Goal: Entertainment & Leisure: Consume media (video, audio)

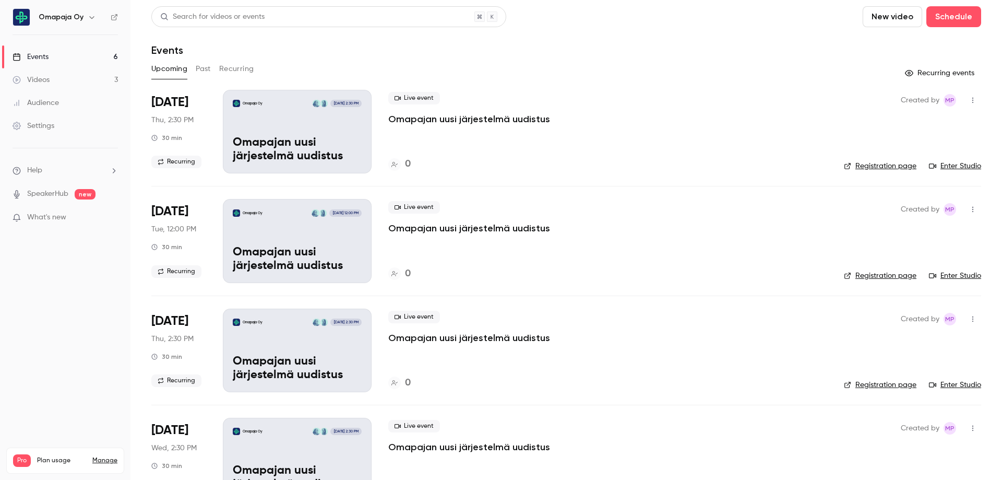
click at [43, 78] on div "Videos" at bounding box center [31, 80] width 37 height 10
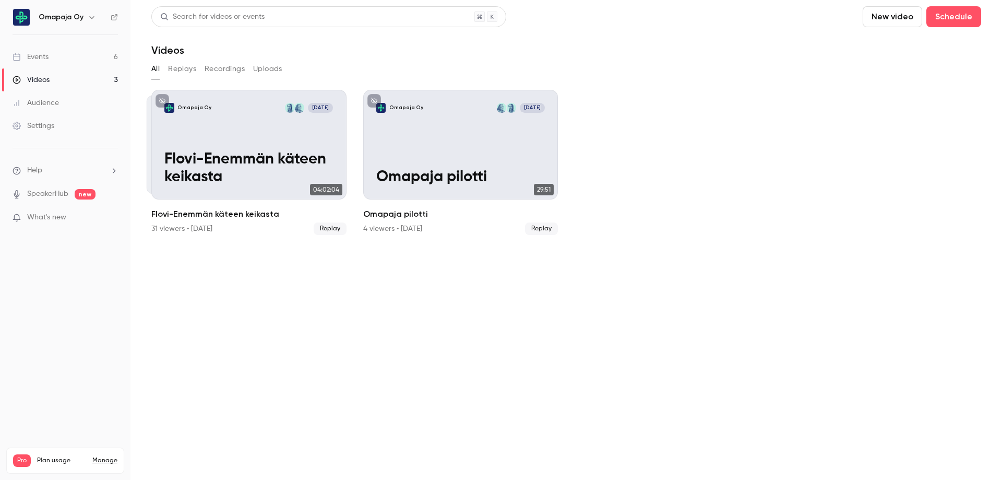
click at [185, 69] on button "Replays" at bounding box center [182, 69] width 28 height 17
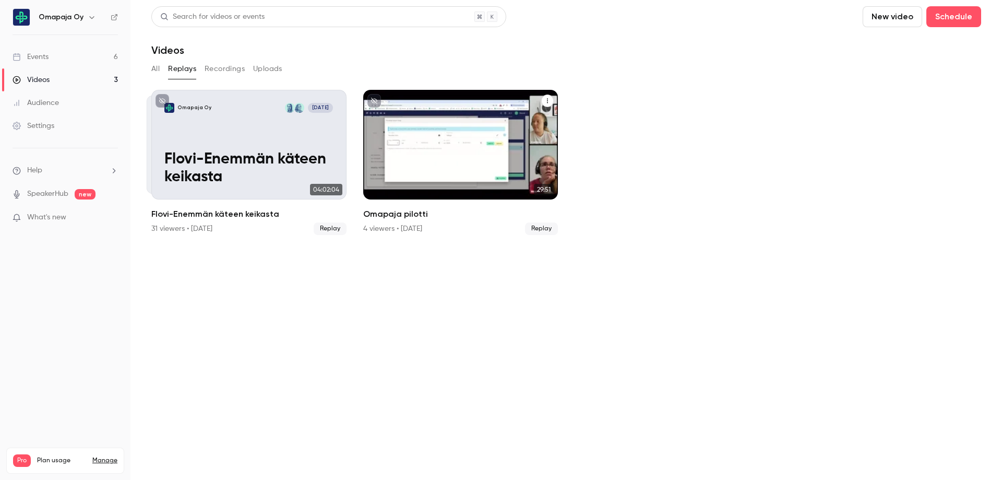
click at [473, 126] on div "Omapaja Oy [DATE] Omapaja pilotti" at bounding box center [460, 145] width 195 height 110
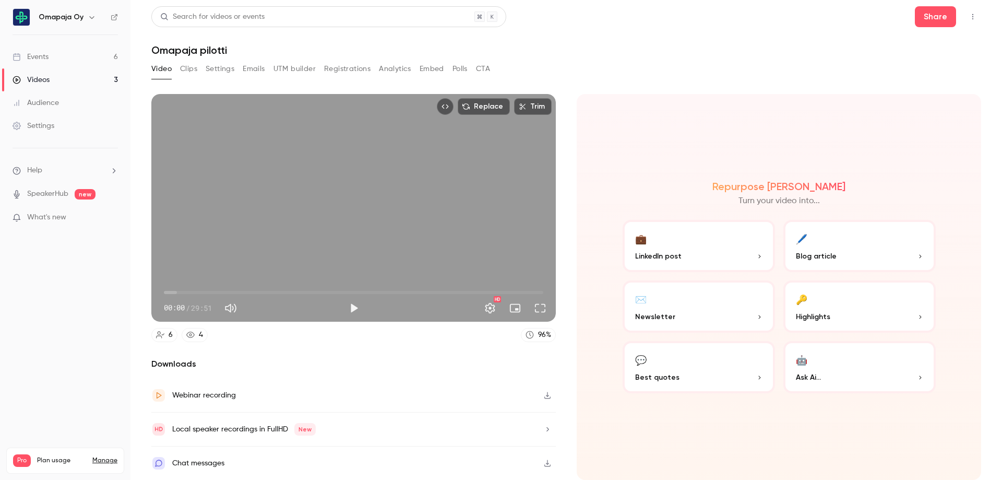
click at [908, 314] on p "Highlights" at bounding box center [859, 316] width 127 height 11
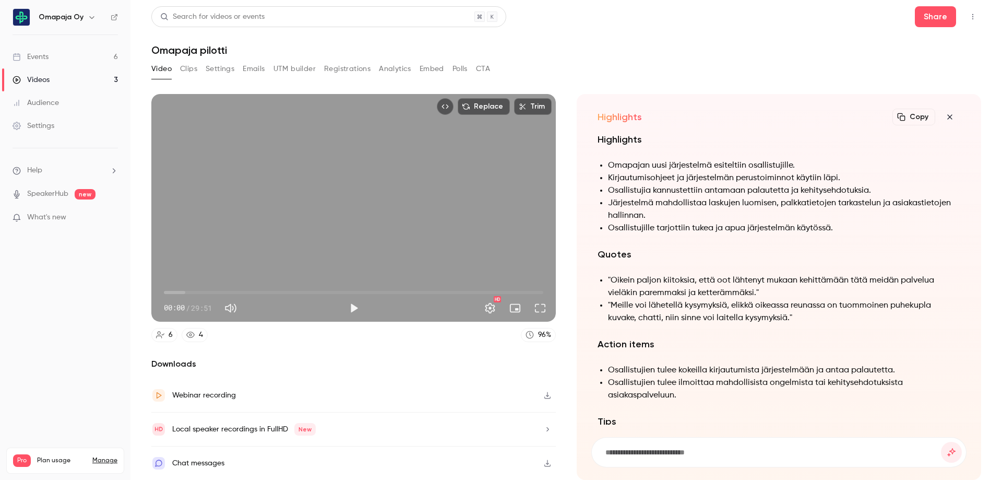
scroll to position [-209, 0]
